Goal: Task Accomplishment & Management: Use online tool/utility

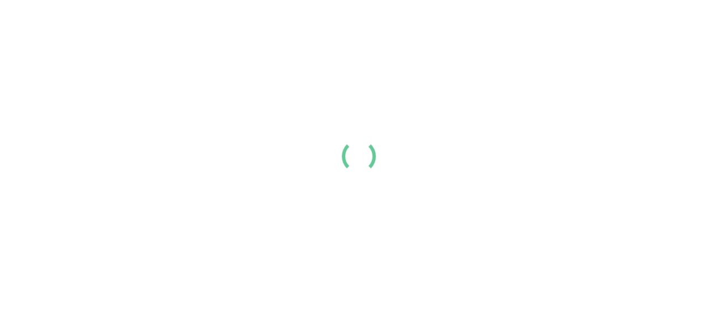
click at [497, 243] on div at bounding box center [358, 156] width 717 height 312
click at [621, 237] on div at bounding box center [358, 156] width 717 height 312
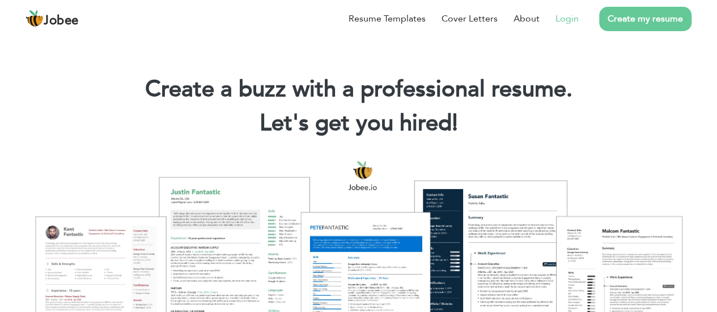
click at [559, 16] on link "Login" at bounding box center [566, 19] width 23 height 14
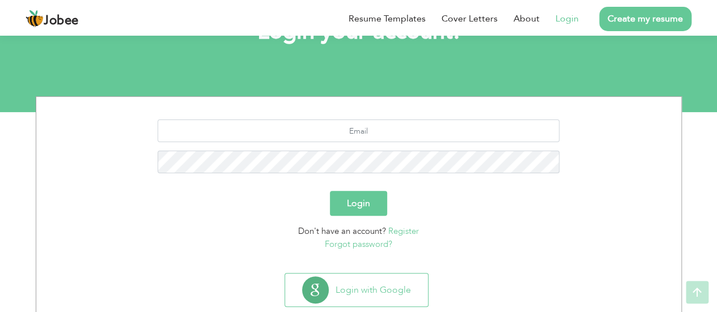
scroll to position [92, 0]
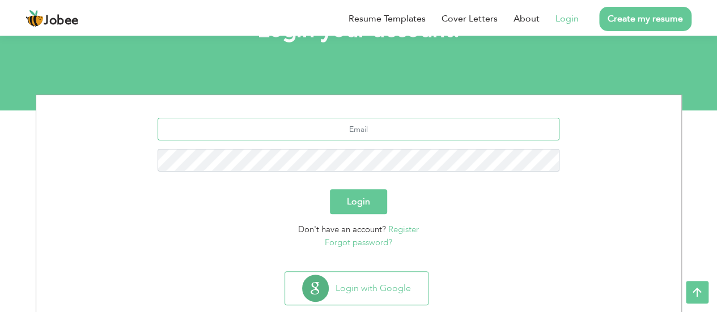
click at [366, 126] on input "text" at bounding box center [359, 129] width 402 height 23
type input "[EMAIL_ADDRESS][DOMAIN_NAME]"
click at [330, 189] on button "Login" at bounding box center [358, 201] width 57 height 25
click at [355, 202] on button "Login" at bounding box center [358, 201] width 57 height 25
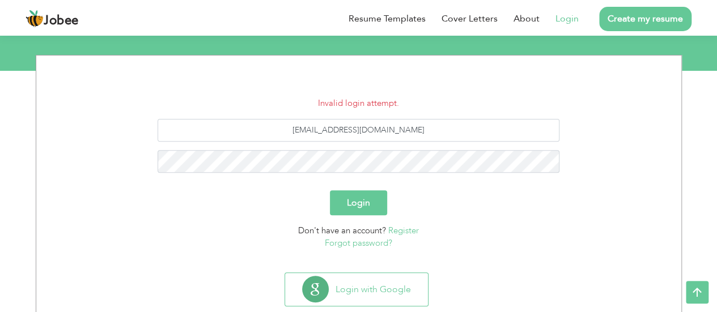
scroll to position [133, 0]
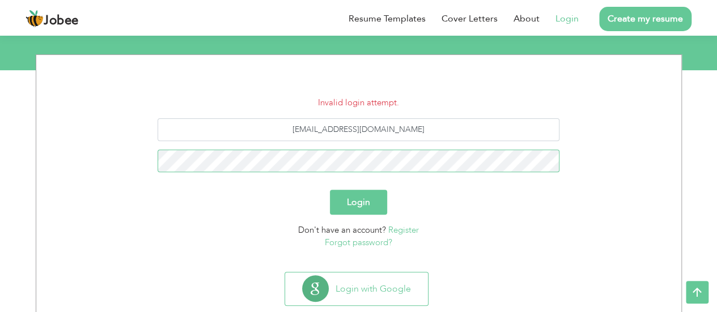
click at [330, 190] on button "Login" at bounding box center [358, 202] width 57 height 25
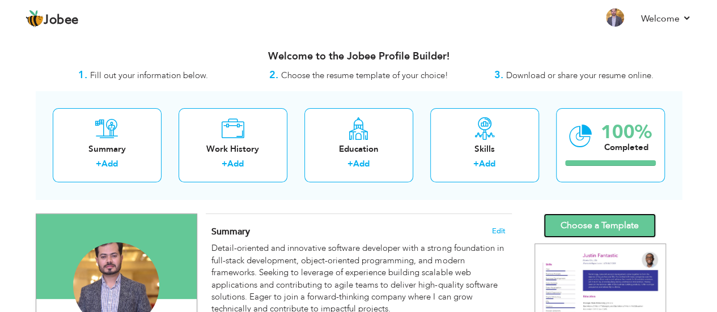
click at [569, 219] on link "Choose a Template" at bounding box center [599, 226] width 112 height 24
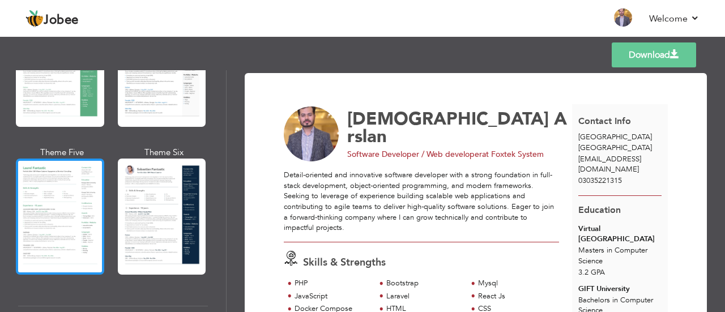
click at [83, 222] on div at bounding box center [60, 217] width 88 height 116
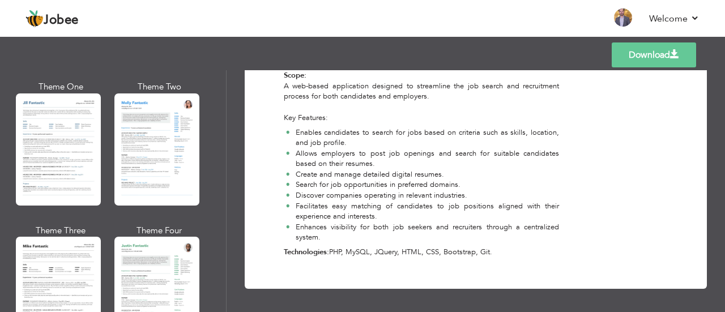
scroll to position [552, 0]
click at [73, 243] on div at bounding box center [58, 292] width 85 height 112
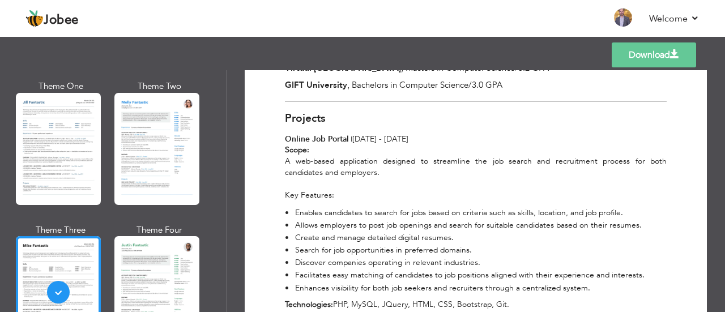
scroll to position [1243, 0]
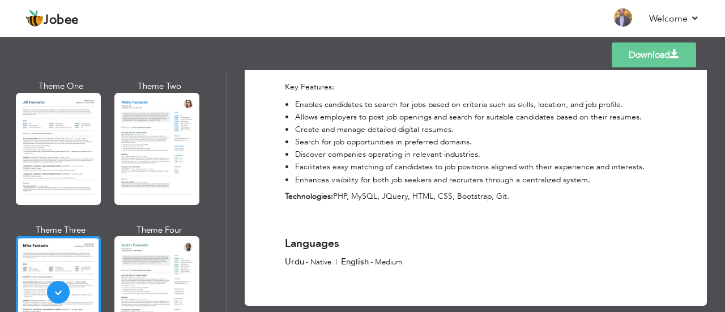
click at [647, 49] on link "Download" at bounding box center [654, 55] width 84 height 25
